Goal: Transaction & Acquisition: Purchase product/service

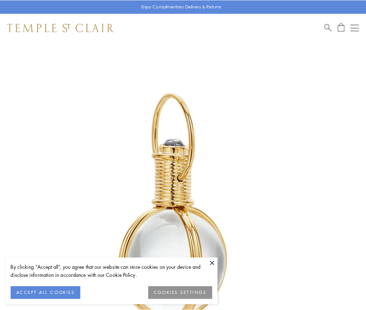
scroll to position [182, 0]
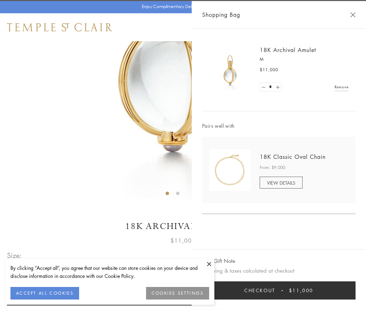
click at [279, 290] on button "Checkout $11,000" at bounding box center [278, 290] width 153 height 18
